Goal: Obtain resource: Obtain resource

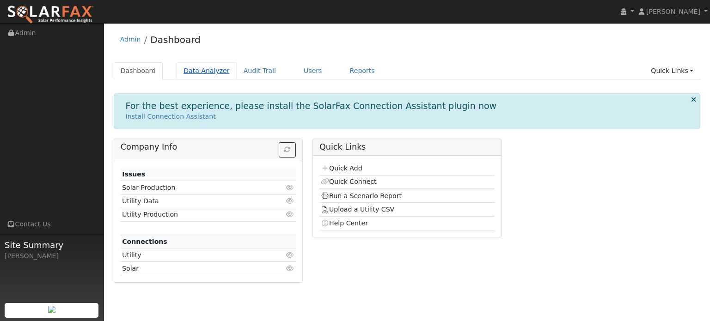
click at [199, 70] on link "Data Analyzer" at bounding box center [207, 70] width 60 height 17
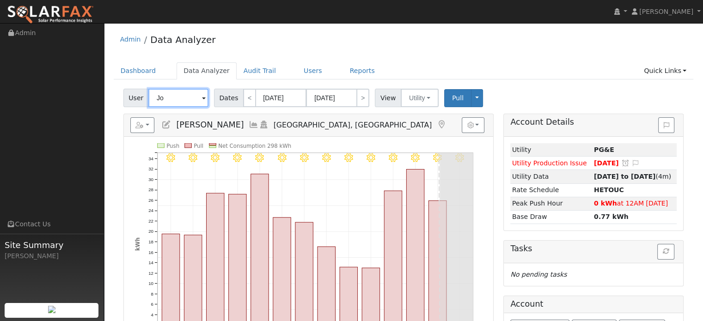
type input "J"
type input "l"
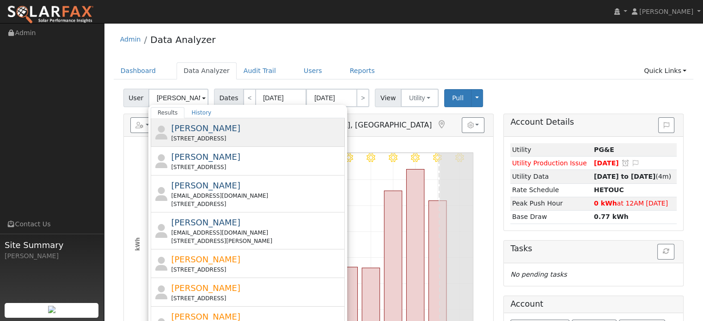
click at [190, 127] on span "Kelly Ames" at bounding box center [205, 128] width 69 height 10
type input "Kelly Ames"
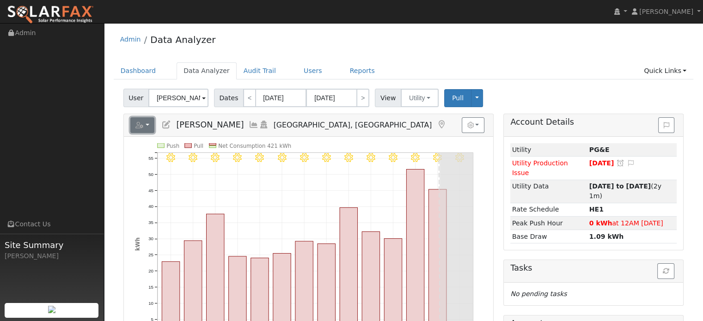
click at [146, 127] on button "button" at bounding box center [142, 125] width 24 height 16
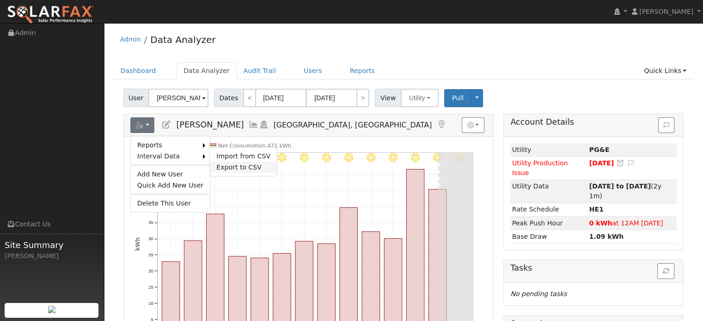
click at [214, 166] on link "Export to CSV" at bounding box center [243, 167] width 67 height 11
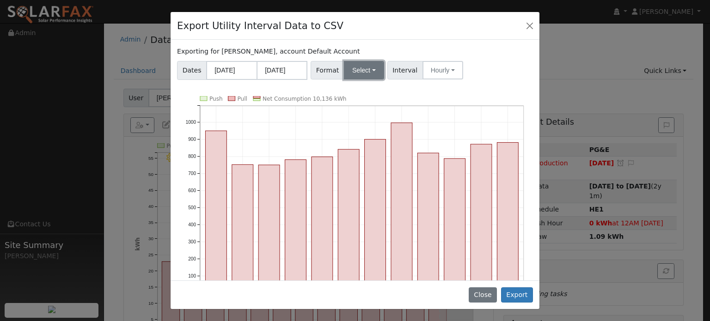
click at [349, 62] on button "Select" at bounding box center [364, 70] width 40 height 18
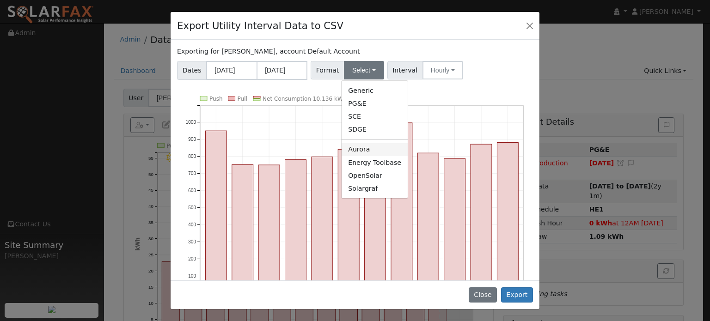
click at [357, 149] on link "Aurora" at bounding box center [375, 149] width 66 height 13
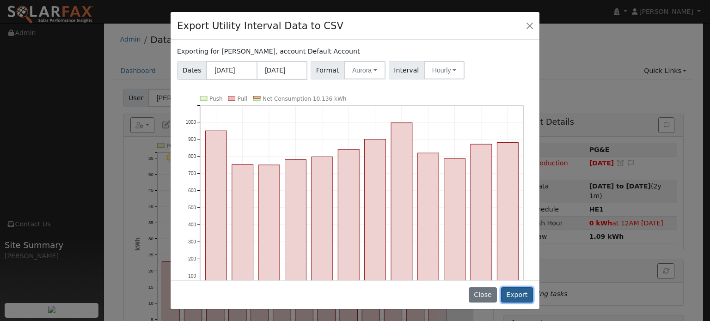
click at [518, 298] on button "Export" at bounding box center [517, 296] width 32 height 16
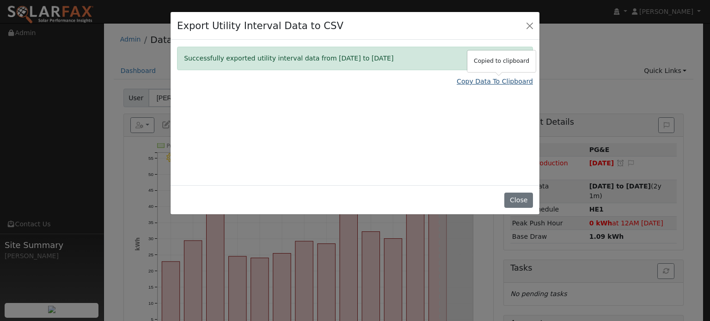
click at [483, 82] on link "Copy Data To Clipboard" at bounding box center [495, 82] width 76 height 10
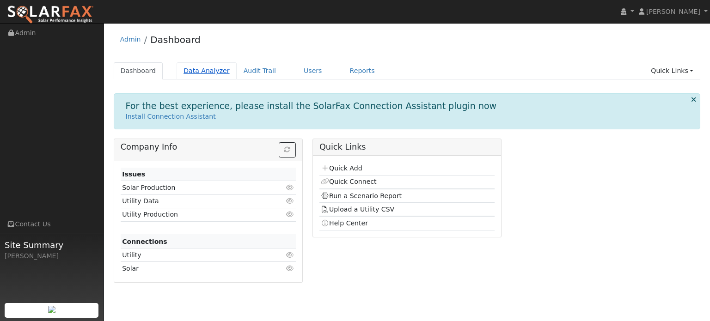
click at [207, 68] on link "Data Analyzer" at bounding box center [207, 70] width 60 height 17
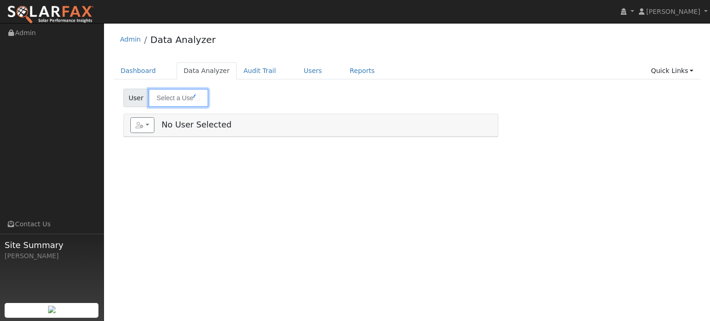
type input "[PERSON_NAME]"
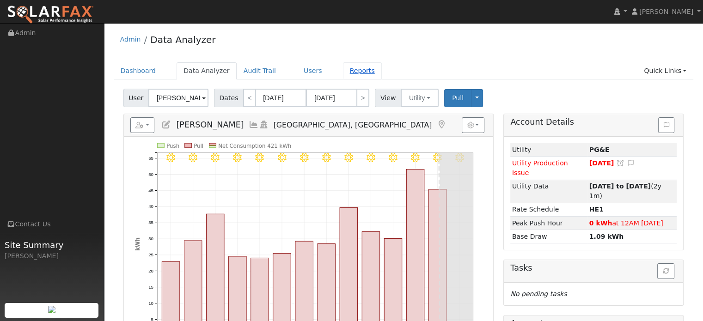
click at [350, 72] on link "Reports" at bounding box center [362, 70] width 39 height 17
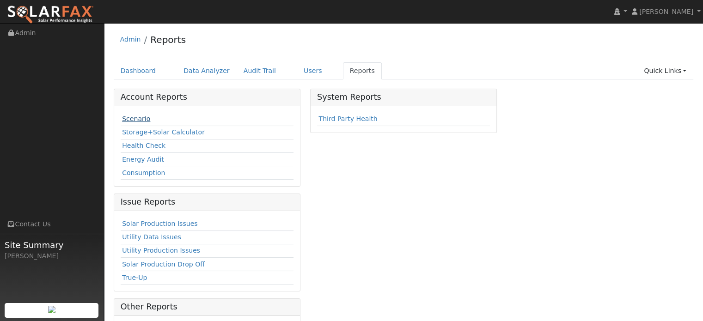
click at [138, 118] on link "Scenario" at bounding box center [136, 118] width 28 height 7
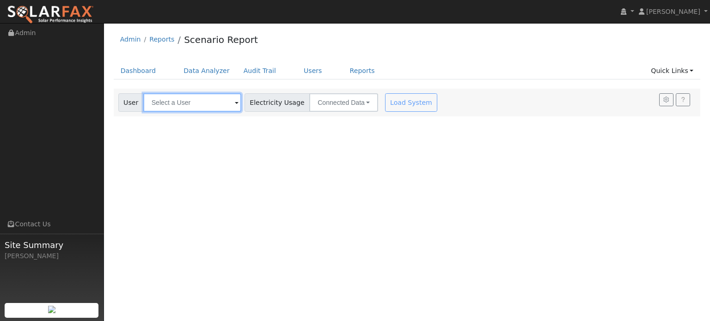
click at [205, 105] on input "text" at bounding box center [192, 102] width 98 height 18
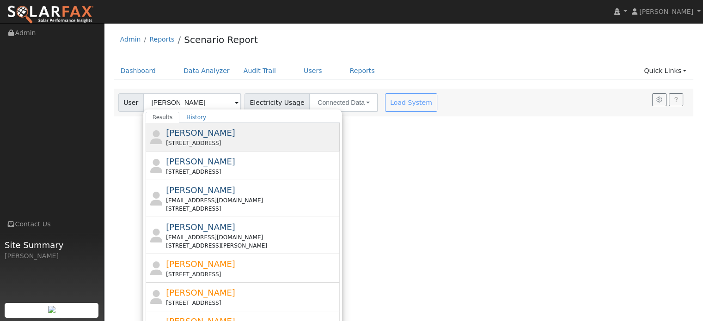
click at [201, 133] on span "[PERSON_NAME]" at bounding box center [200, 133] width 69 height 10
type input "[PERSON_NAME]"
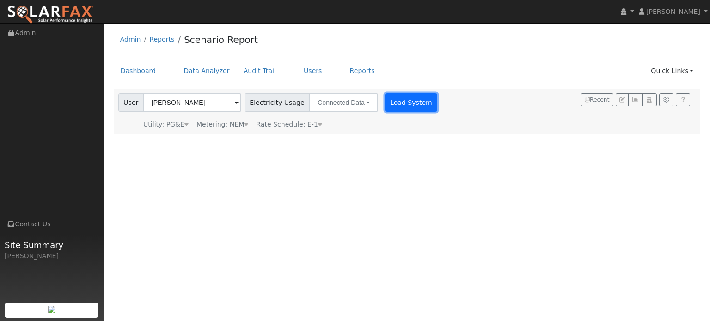
click at [387, 101] on button "Load System" at bounding box center [411, 102] width 53 height 18
